Goal: Transaction & Acquisition: Purchase product/service

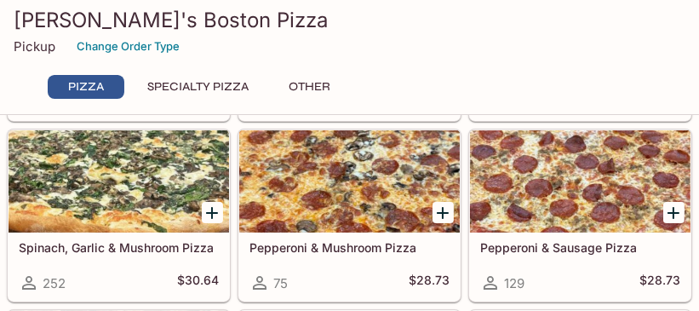
scroll to position [340, 0]
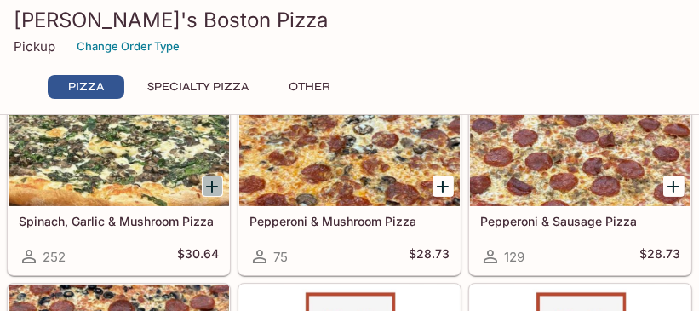
click at [206, 185] on icon "Add Spinach, Garlic & Mushroom Pizza" at bounding box center [212, 186] width 20 height 20
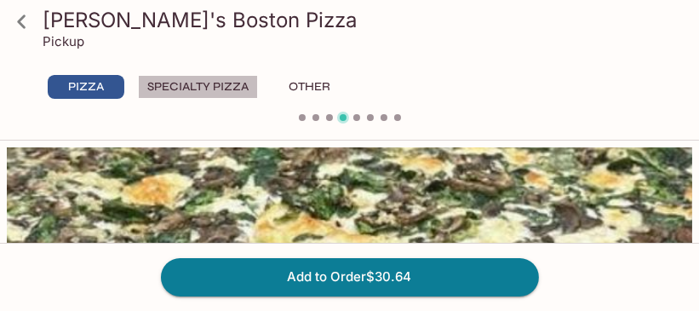
click at [210, 87] on button "Specialty Pizza" at bounding box center [198, 87] width 120 height 24
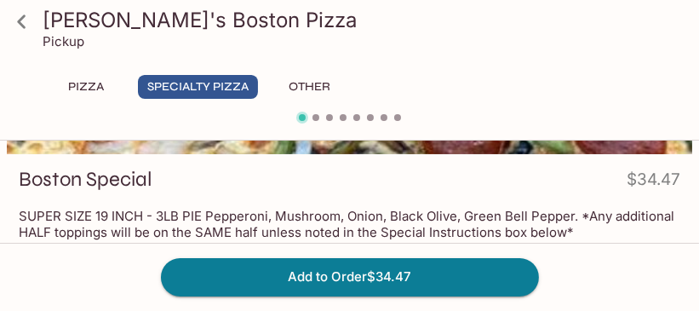
scroll to position [170, 0]
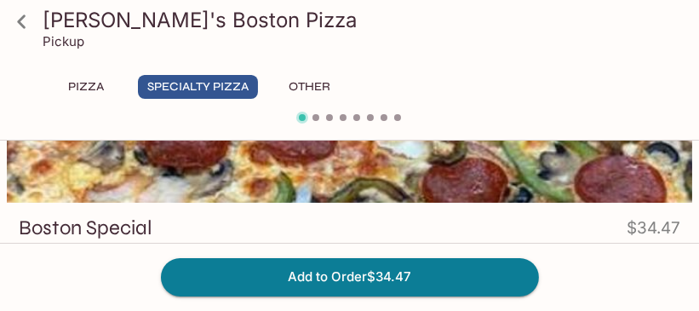
click at [309, 85] on button "Other" at bounding box center [310, 87] width 77 height 24
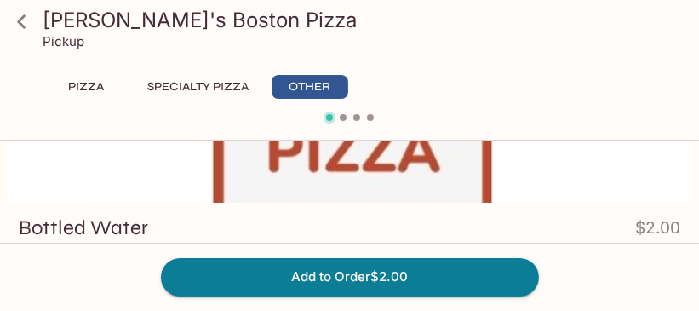
click at [80, 88] on button "Pizza" at bounding box center [86, 87] width 77 height 24
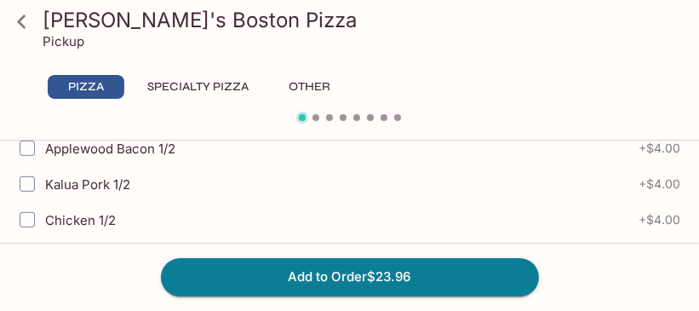
scroll to position [1072, 0]
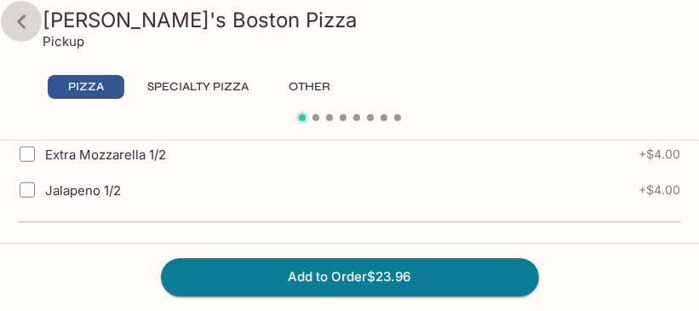
click at [18, 21] on icon at bounding box center [21, 21] width 9 height 14
